Goal: Task Accomplishment & Management: Complete application form

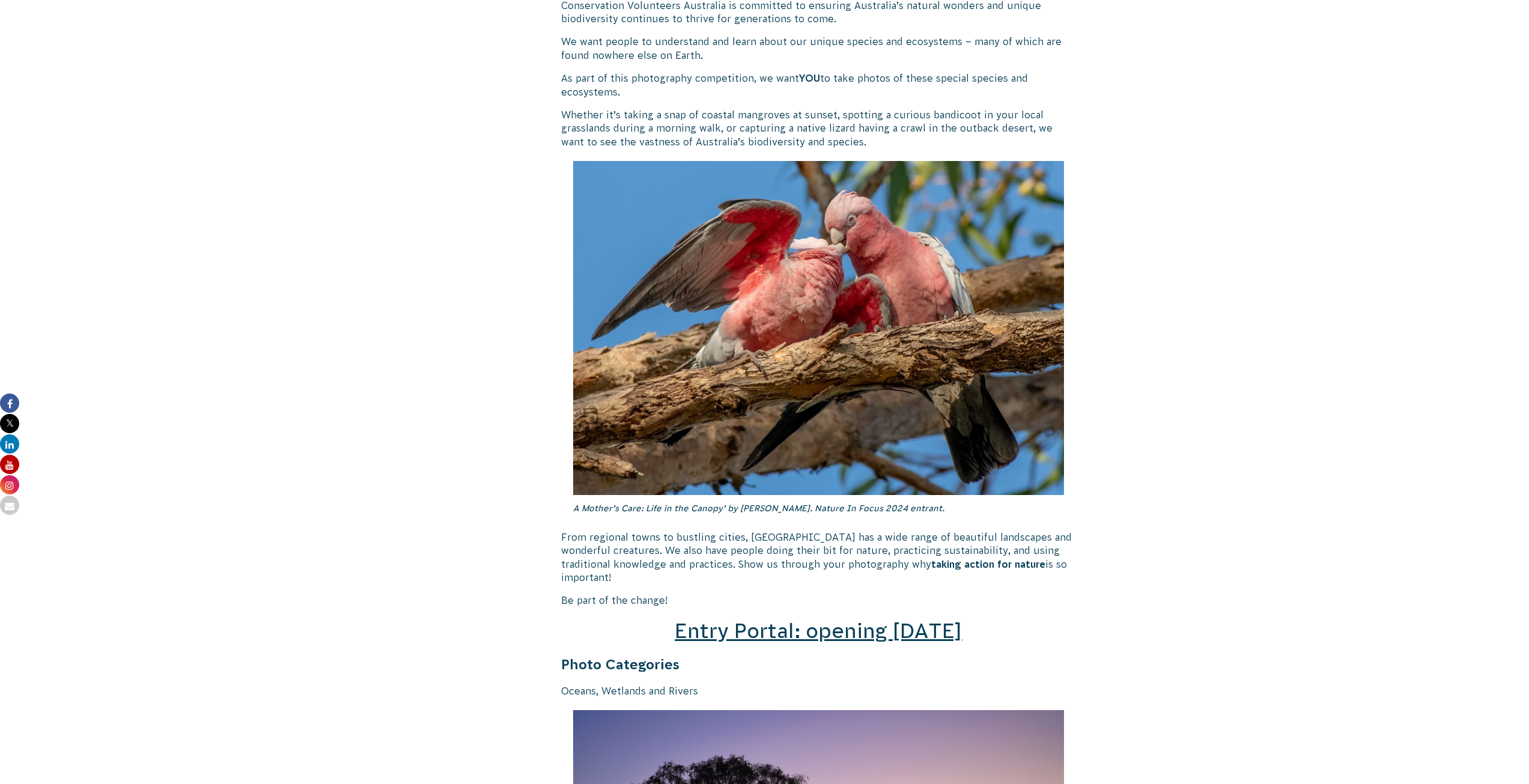
scroll to position [1262, 0]
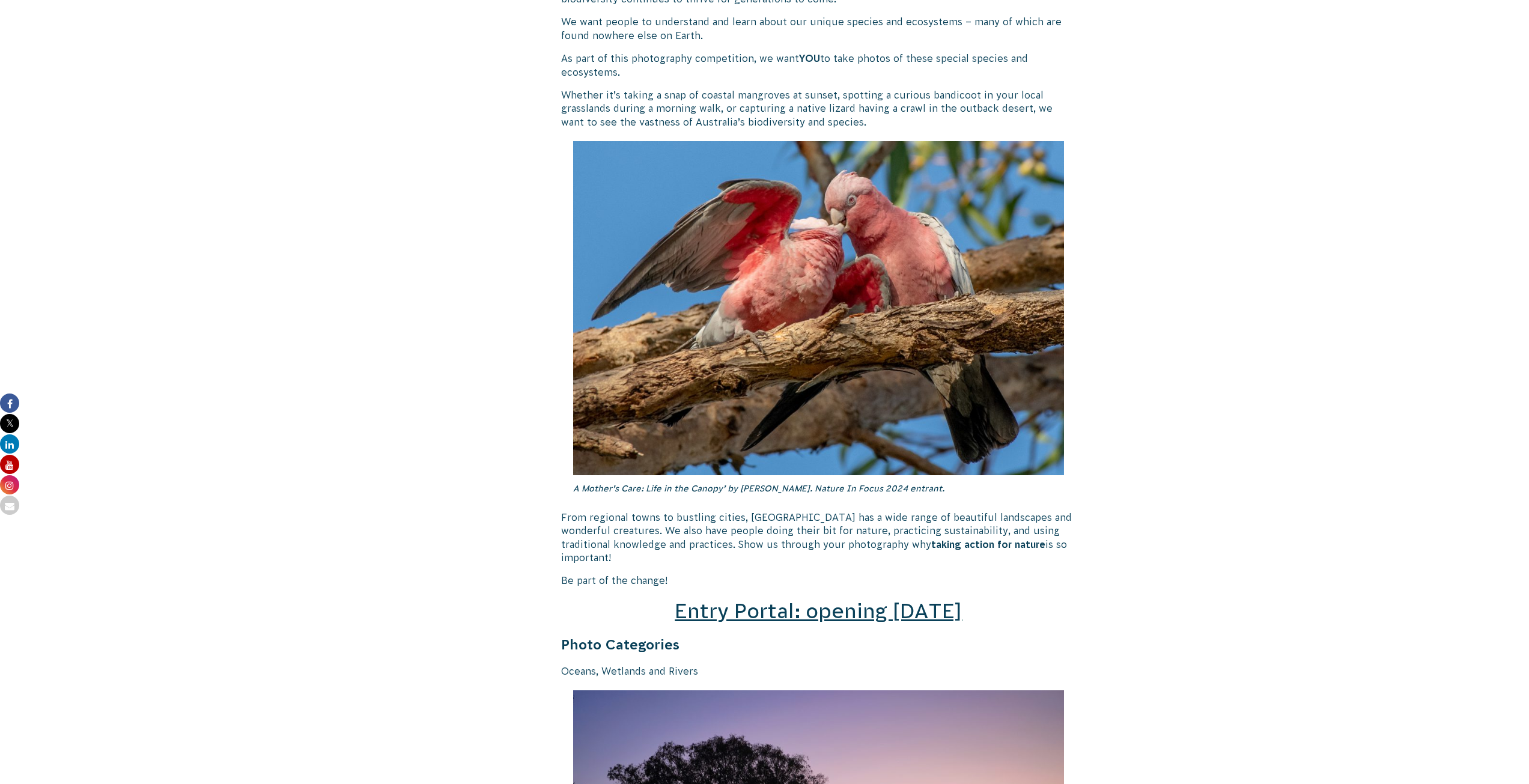
click at [840, 600] on span "Entry Portal: opening July 4" at bounding box center [819, 611] width 287 height 23
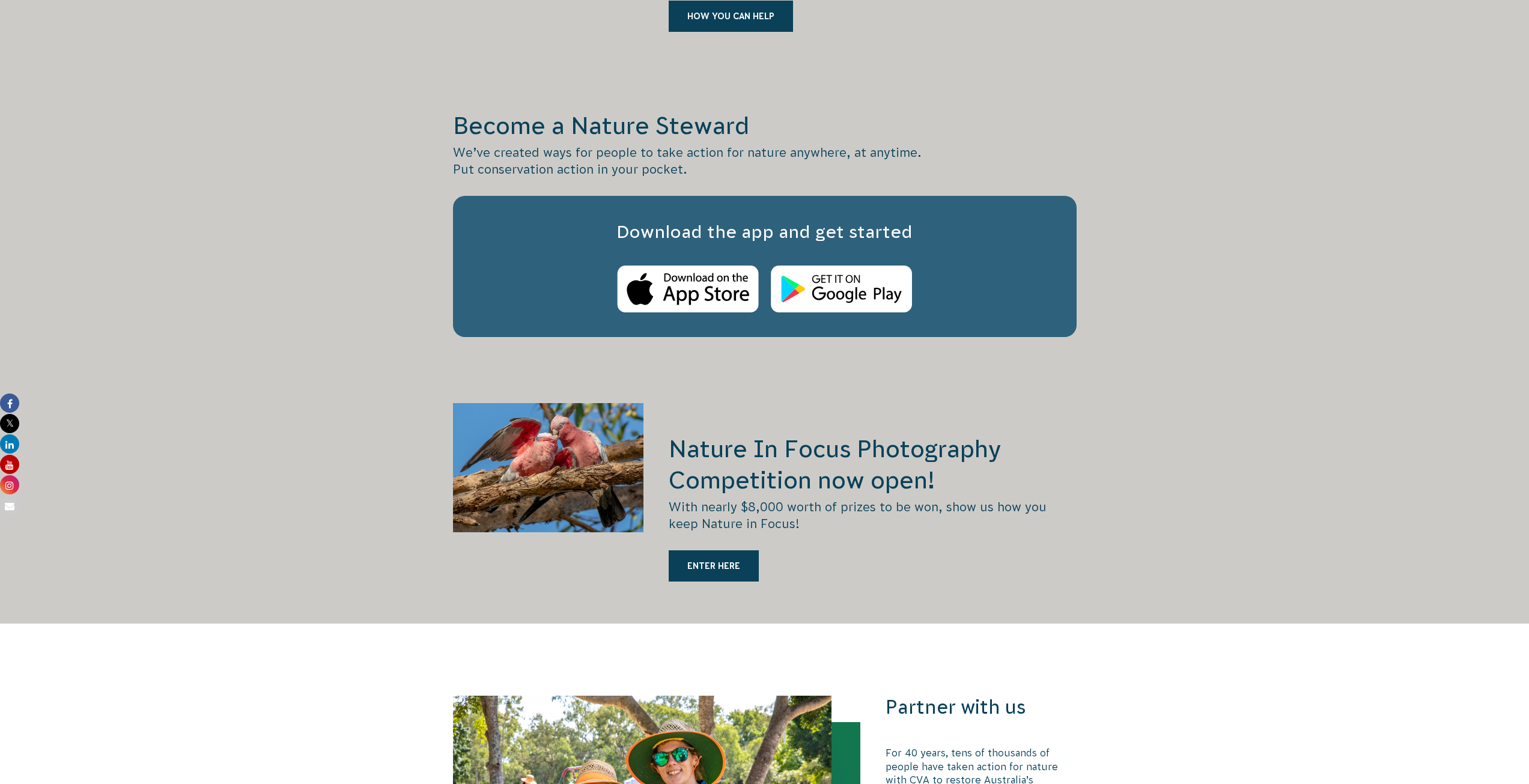
scroll to position [2102, 0]
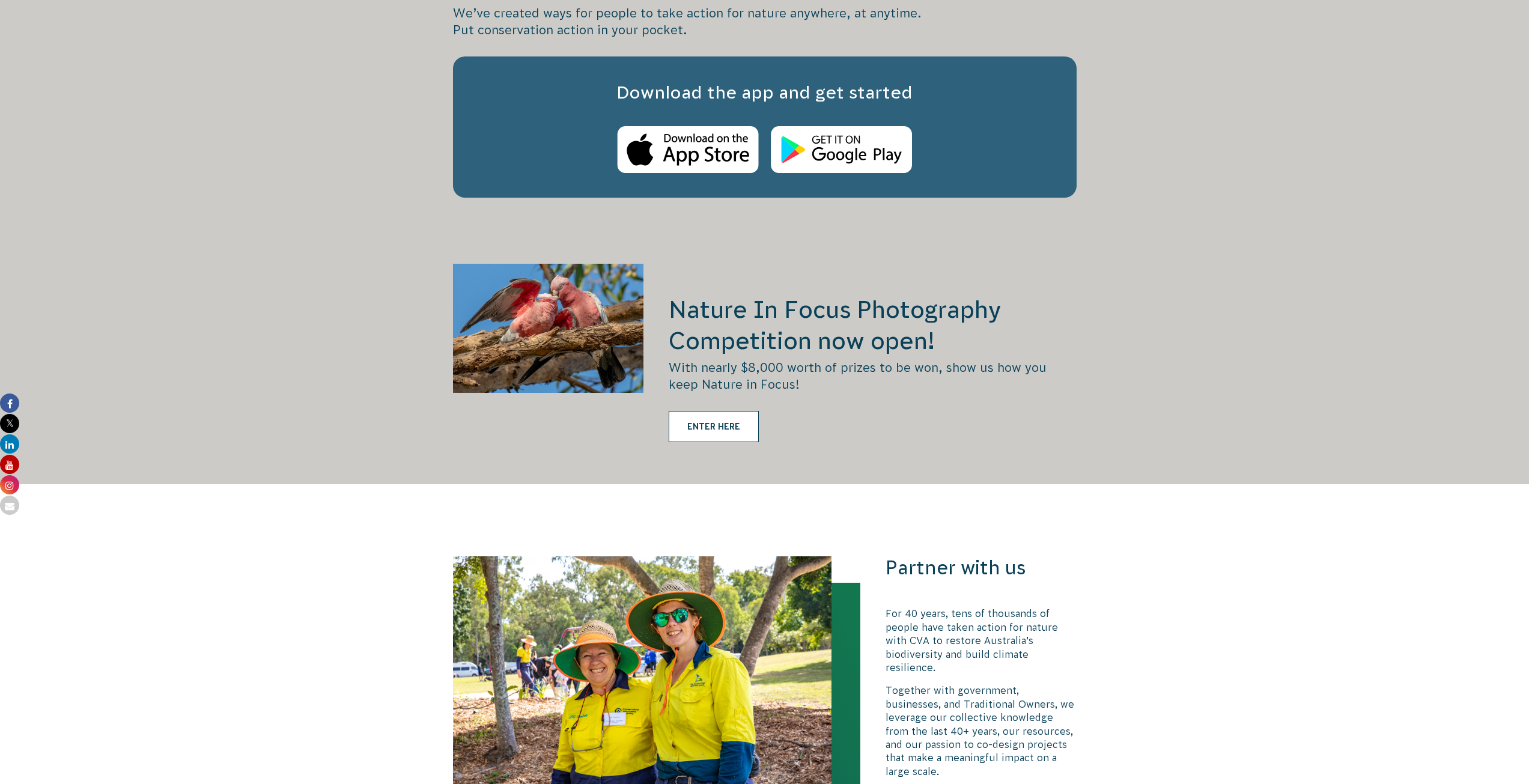
click at [736, 411] on link "ENTER HERE" at bounding box center [714, 427] width 90 height 32
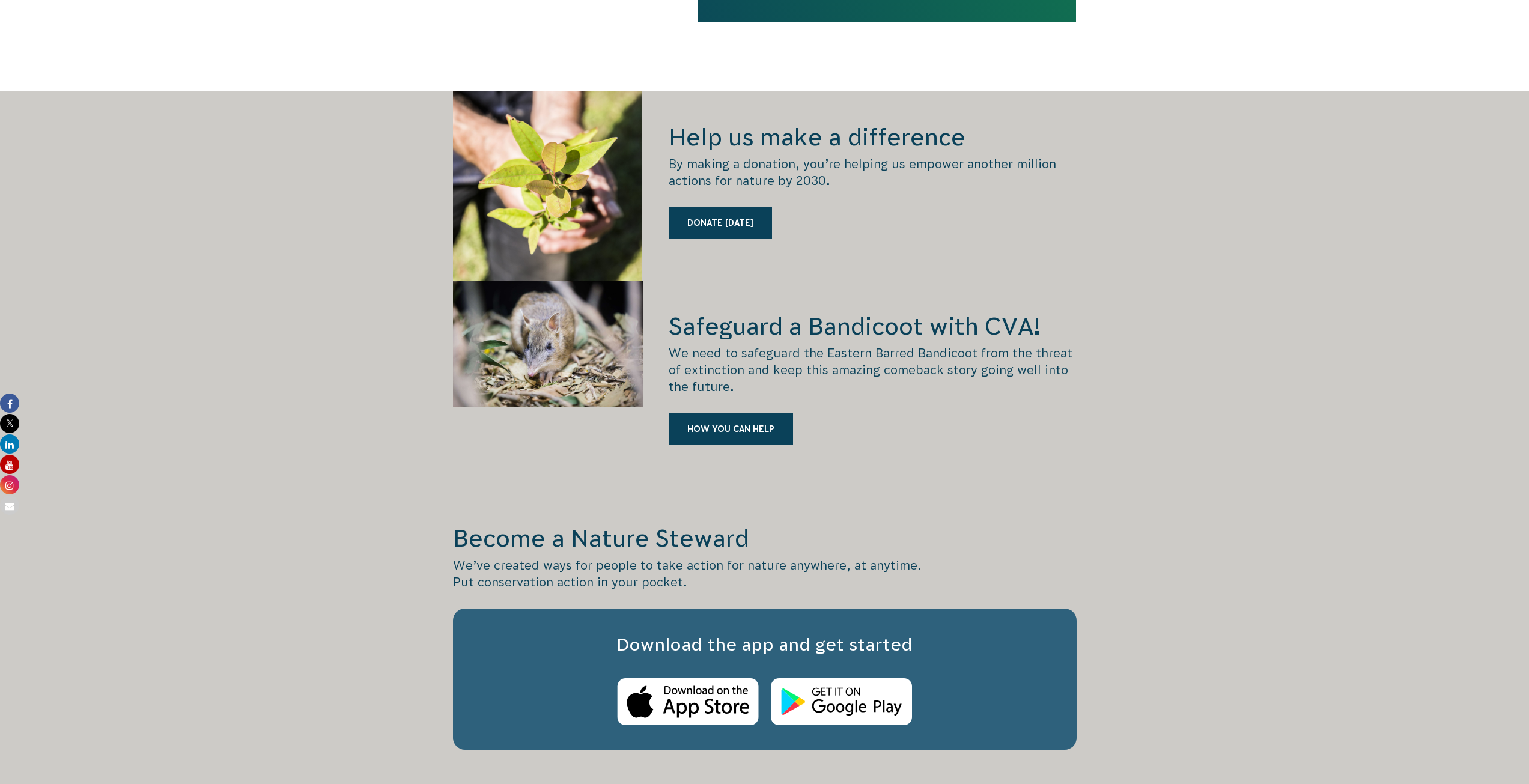
scroll to position [1742, 0]
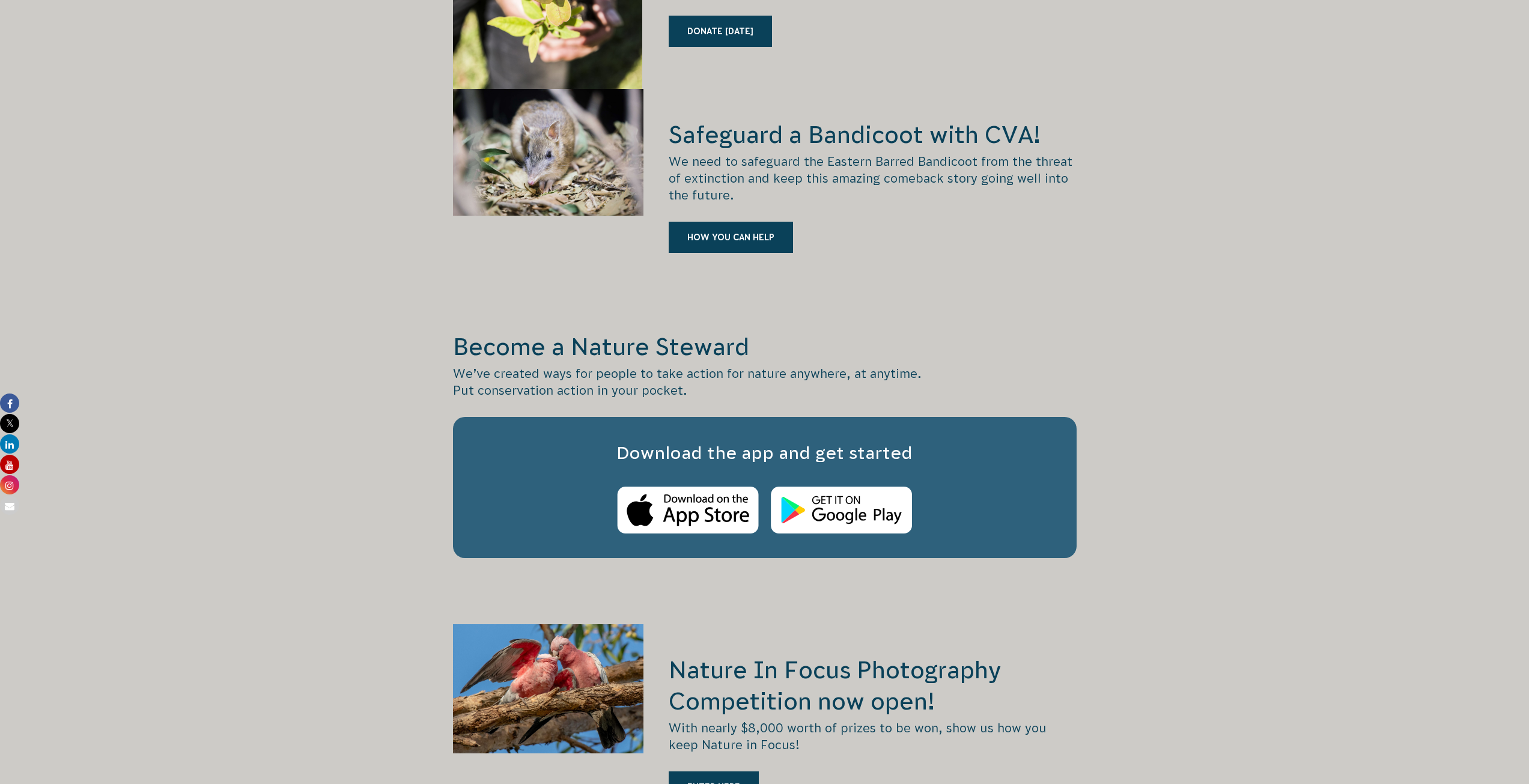
click at [538, 654] on div at bounding box center [549, 734] width 191 height 220
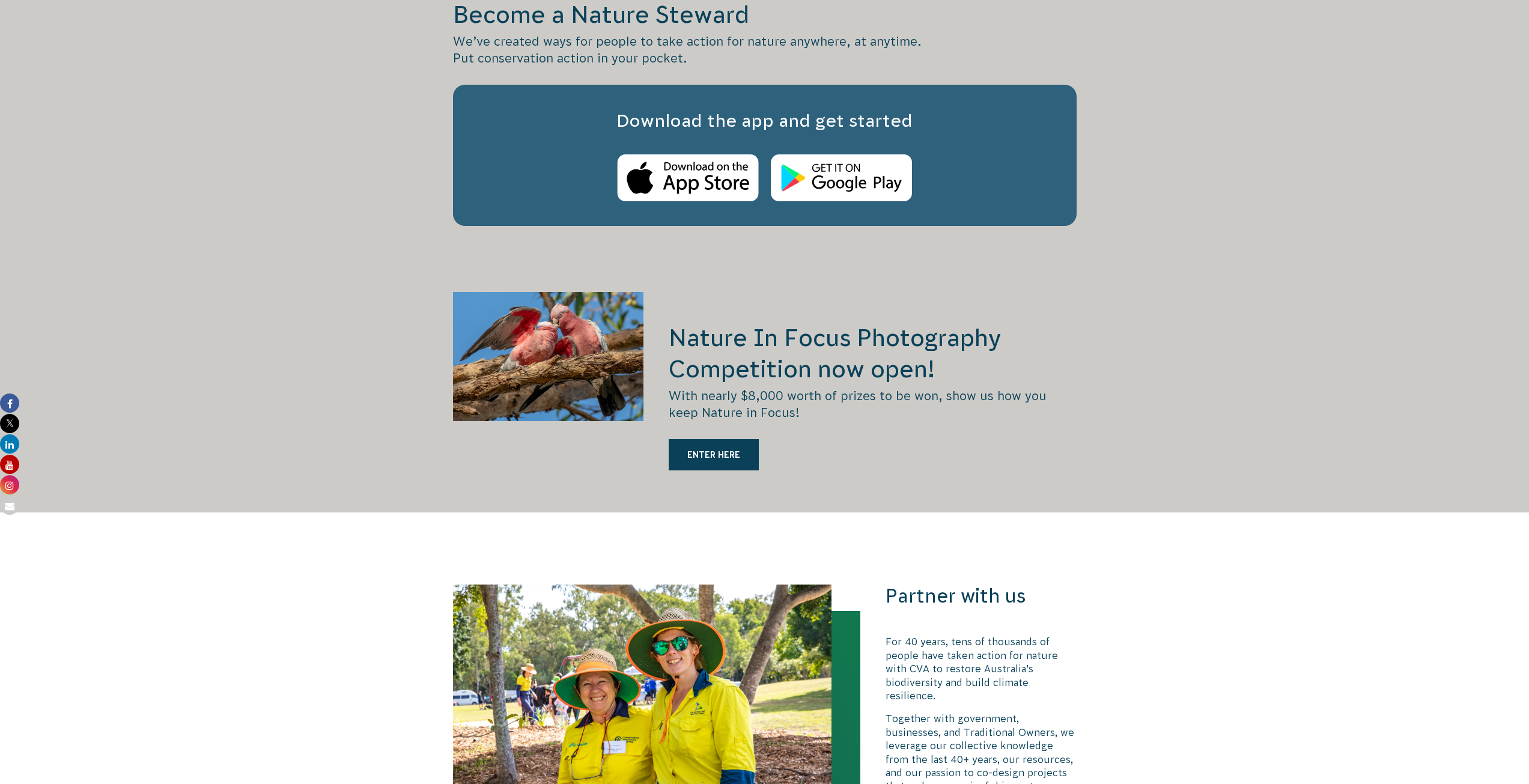
scroll to position [1802, 0]
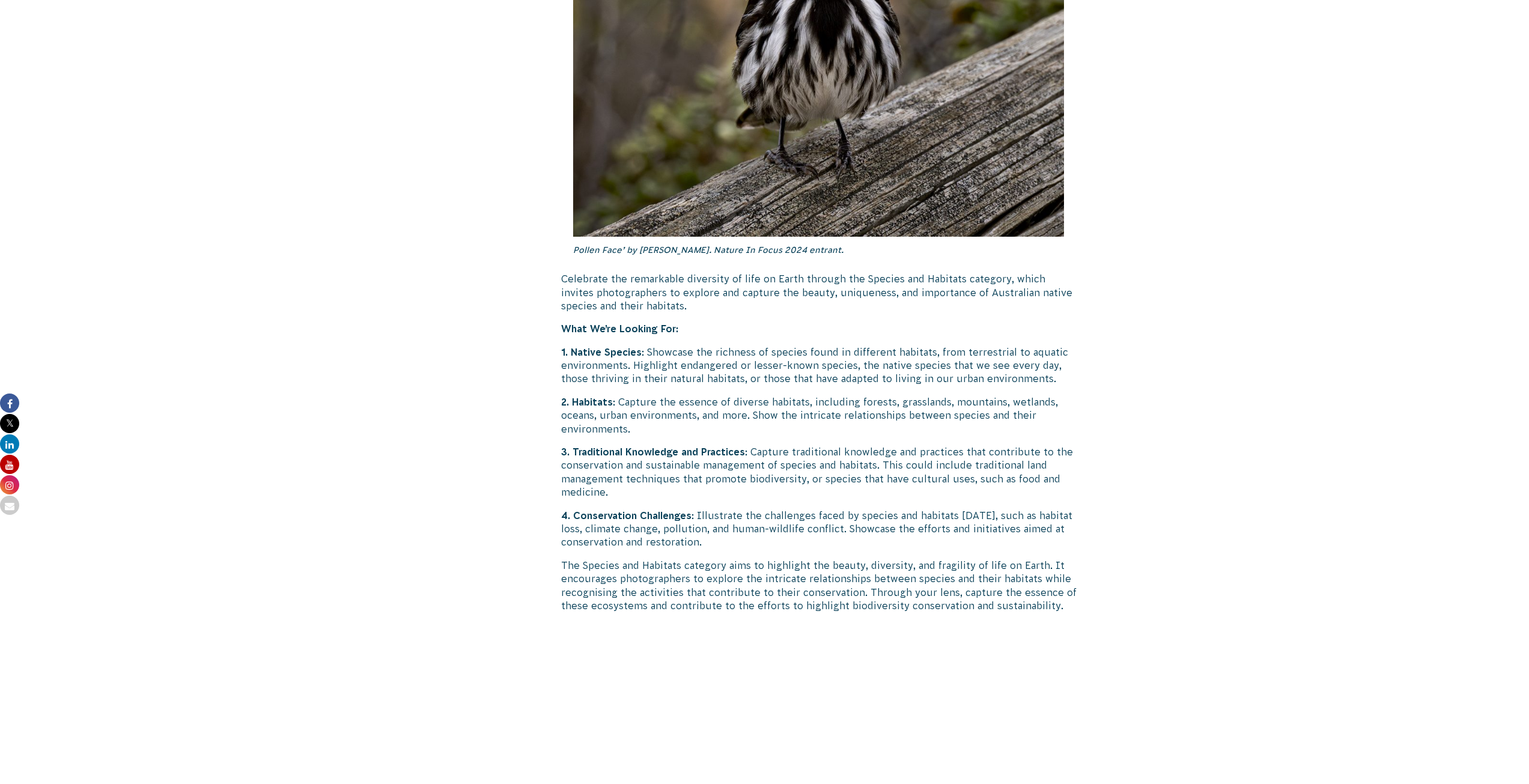
scroll to position [3724, 0]
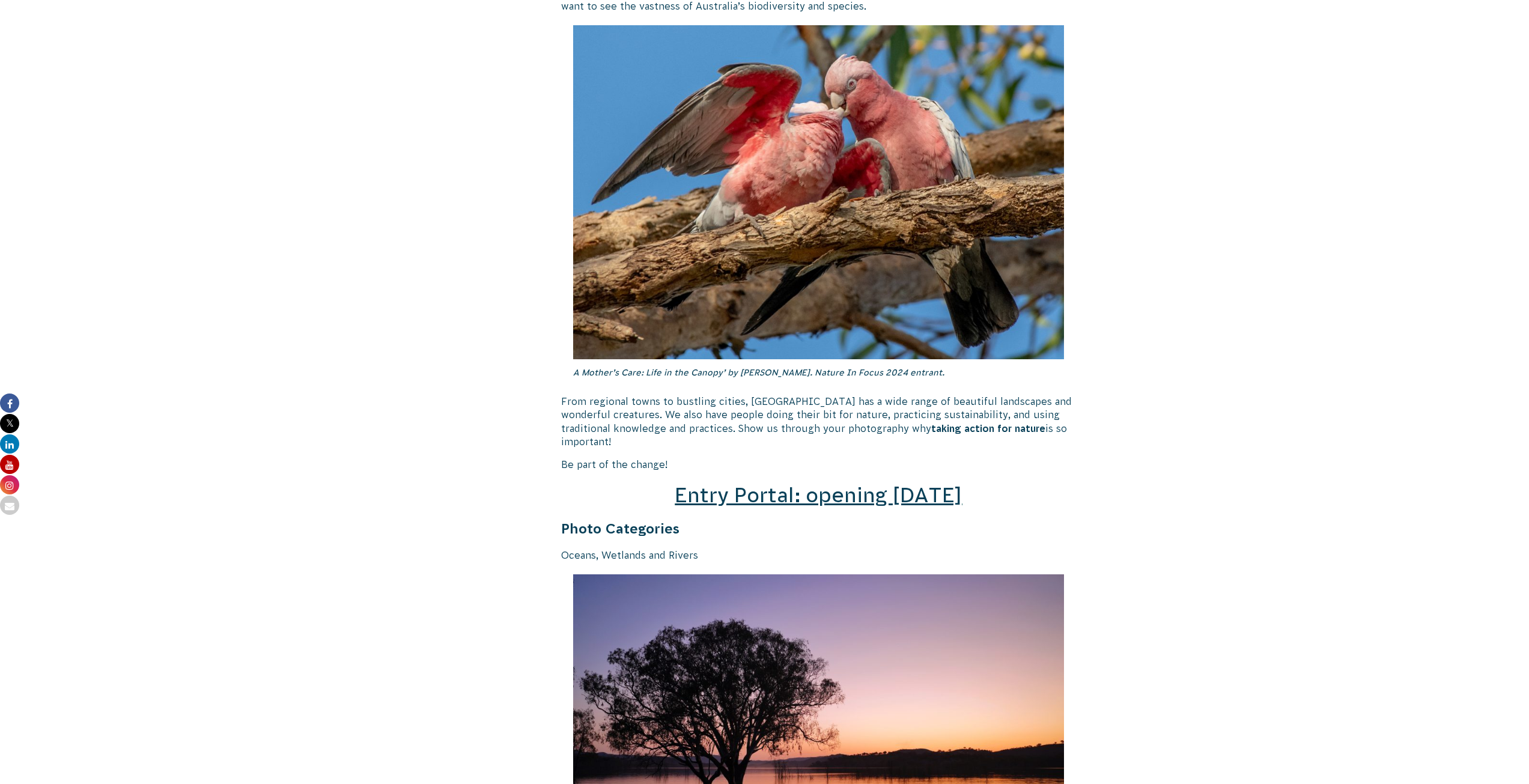
scroll to position [1381, 0]
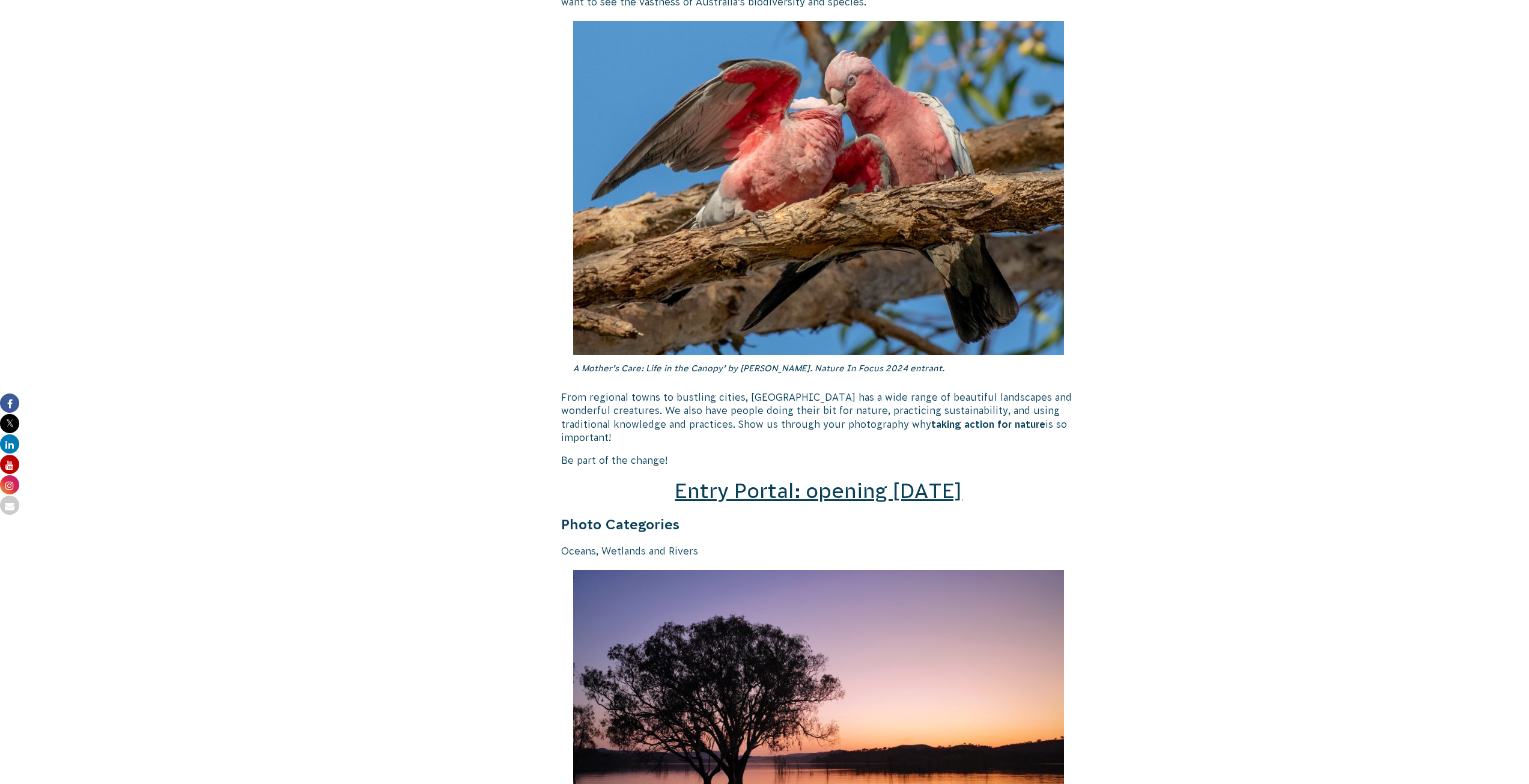
click at [819, 479] on span "Entry Portal: opening [DATE]" at bounding box center [819, 491] width 287 height 23
